Goal: Information Seeking & Learning: Learn about a topic

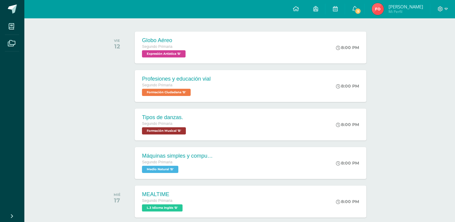
scroll to position [87, 0]
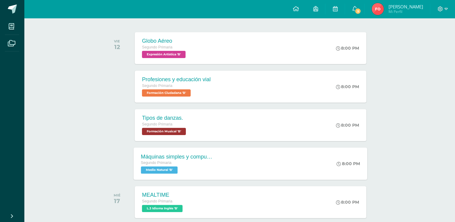
click at [242, 168] on div "Máquinas simples y compuestas Segundo Primaria Medio Natural 'B' 8:00 PM Máquin…" at bounding box center [251, 163] width 234 height 32
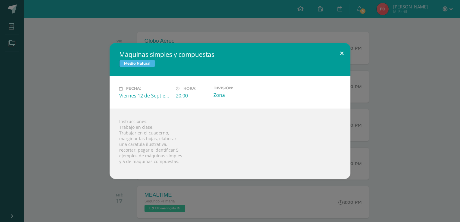
click at [339, 52] on button at bounding box center [341, 53] width 17 height 20
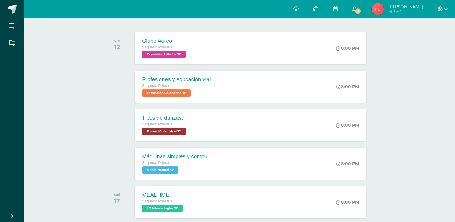
click at [10, 43] on icon at bounding box center [12, 43] width 8 height 6
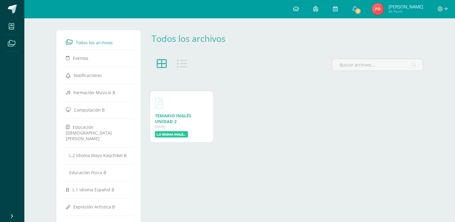
click at [9, 25] on icon at bounding box center [11, 26] width 5 height 6
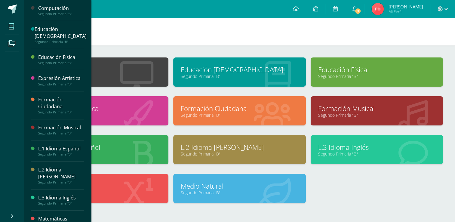
click at [115, 153] on link "Segundo Primaria "B"" at bounding box center [102, 154] width 117 height 6
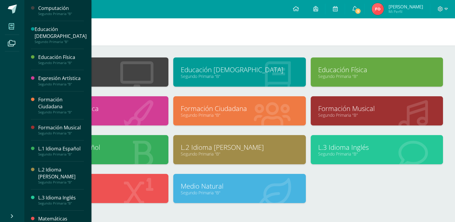
click at [115, 153] on link "Segundo Primaria "B"" at bounding box center [102, 154] width 117 height 6
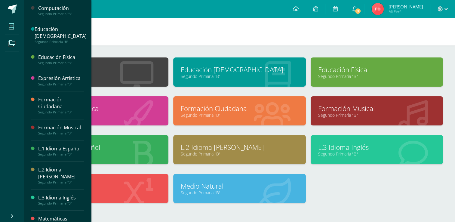
click at [115, 153] on link "Segundo Primaria "B"" at bounding box center [102, 154] width 117 height 6
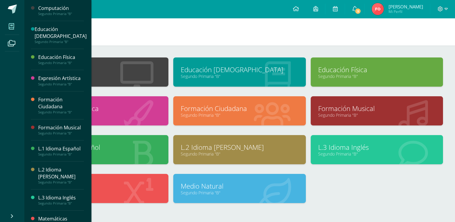
click at [115, 153] on link "Segundo Primaria "B"" at bounding box center [102, 154] width 117 height 6
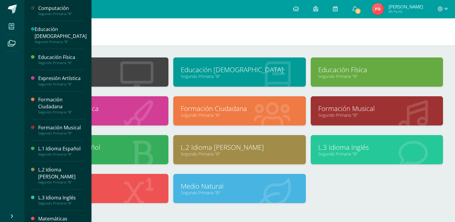
click at [115, 153] on link "Segundo Primaria "B"" at bounding box center [102, 154] width 117 height 6
click at [115, 154] on link "Segundo Primaria "B"" at bounding box center [102, 154] width 117 height 6
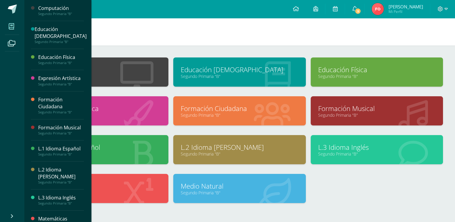
click at [115, 154] on link "Segundo Primaria "B"" at bounding box center [102, 154] width 117 height 6
drag, startPoint x: 115, startPoint y: 154, endPoint x: 111, endPoint y: 155, distance: 3.5
click at [111, 155] on link "Segundo Primaria "B"" at bounding box center [102, 154] width 117 height 6
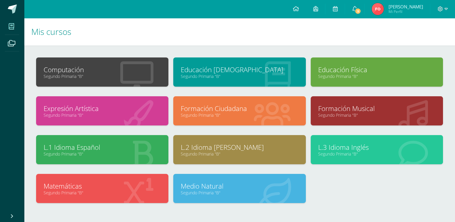
click at [65, 146] on body "Mis cursos Archivos Cerrar panel Computación Segundo Primaria "B" Educación Cri…" at bounding box center [227, 126] width 455 height 253
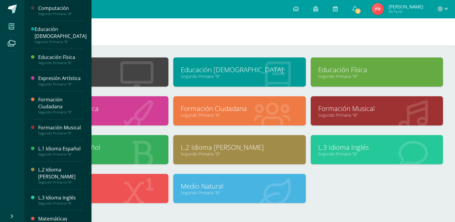
drag, startPoint x: 65, startPoint y: 146, endPoint x: 74, endPoint y: 147, distance: 8.8
click at [74, 147] on link "L.1 Idioma Español" at bounding box center [102, 147] width 117 height 9
click at [74, 147] on div "L.1 Idioma Español" at bounding box center [61, 148] width 46 height 7
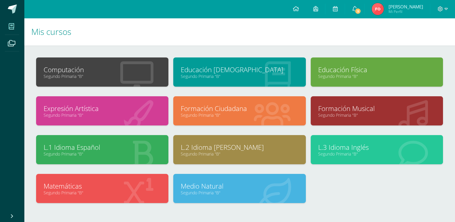
drag, startPoint x: 74, startPoint y: 147, endPoint x: 81, endPoint y: 147, distance: 6.9
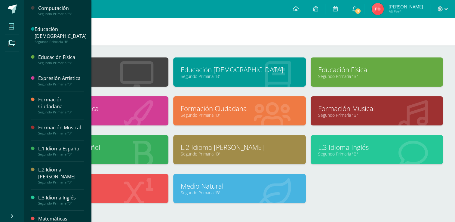
click at [81, 147] on link "L.1 Idioma Español" at bounding box center [102, 147] width 117 height 9
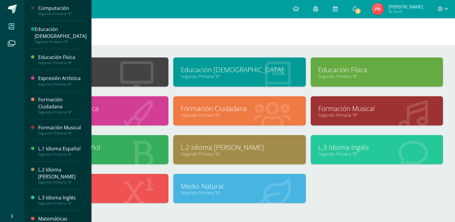
drag, startPoint x: 81, startPoint y: 147, endPoint x: 101, endPoint y: 149, distance: 20.5
click at [101, 149] on body "Mis cursos Archivos Cerrar panel Computación Segundo Primaria "B" Educación Cri…" at bounding box center [227, 126] width 455 height 253
click at [101, 149] on link "L.1 Idioma Español" at bounding box center [102, 147] width 117 height 9
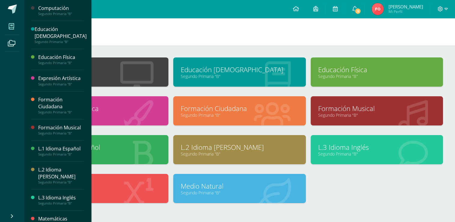
click at [142, 149] on link "L.1 Idioma Español" at bounding box center [102, 147] width 117 height 9
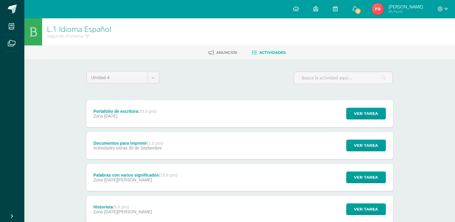
click at [215, 103] on div "Portafolio de escritura (20.0 pts) Zona 09 de Diciembre Ver tarea Portafolio de…" at bounding box center [239, 113] width 307 height 27
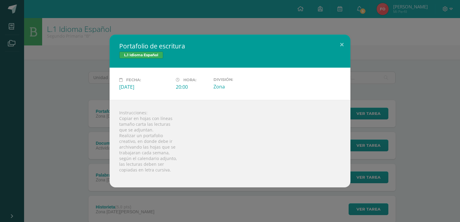
click at [74, 140] on div "Portafolio de escritura L.1 Idioma Español Fecha: Martes 09 de Diciembre Hora: …" at bounding box center [229, 111] width 455 height 153
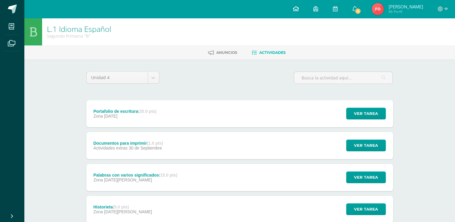
click at [299, 11] on icon at bounding box center [296, 8] width 6 height 5
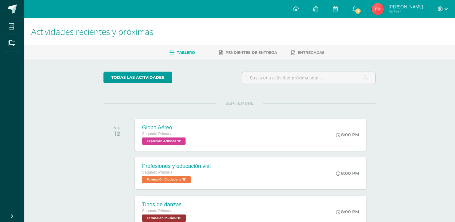
click at [299, 11] on icon at bounding box center [296, 8] width 6 height 5
click at [225, 145] on div "Globo Aéreo Segundo Primaria Expresión Artística 'B' 8:00 PM Globo Aéreo Expres…" at bounding box center [251, 135] width 234 height 32
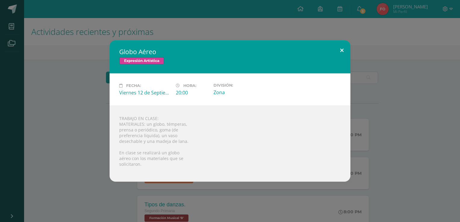
click at [341, 52] on button at bounding box center [341, 50] width 17 height 20
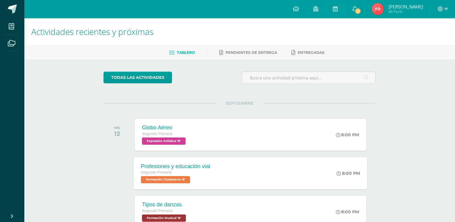
click at [232, 186] on div "Profesiones y educación vial Segundo Primaria Formación Ciudadana 'B' 8:00 PM P…" at bounding box center [251, 173] width 234 height 32
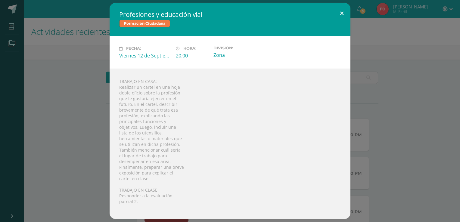
click at [344, 12] on button at bounding box center [341, 13] width 17 height 20
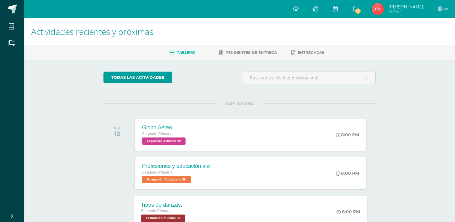
click at [178, 207] on div "Tipos de danzas." at bounding box center [164, 205] width 46 height 6
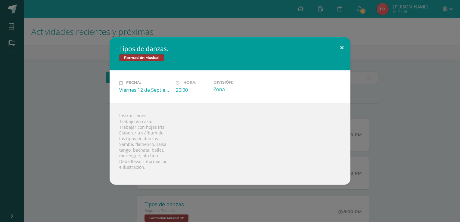
click at [338, 49] on button at bounding box center [341, 47] width 17 height 20
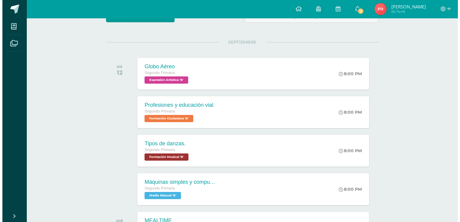
scroll to position [59, 0]
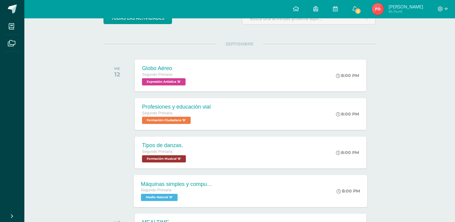
click at [179, 182] on div "Máquinas simples y compuestas" at bounding box center [177, 184] width 73 height 6
